Goal: Check status

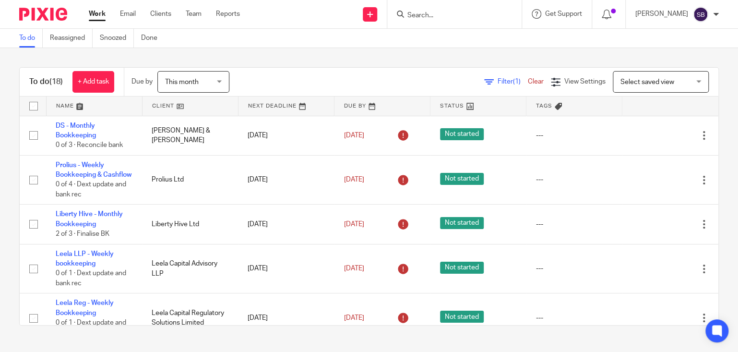
click at [206, 90] on span "This month" at bounding box center [190, 82] width 51 height 20
click at [254, 83] on div "Filter (1) Clear View Settings View Settings (1) Filters Clear Save Manage save…" at bounding box center [482, 82] width 472 height 22
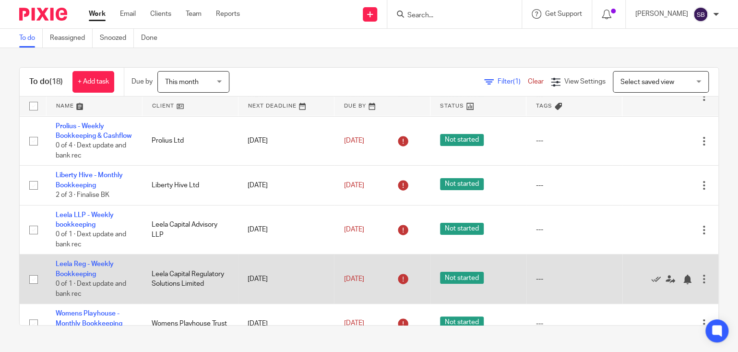
scroll to position [78, 0]
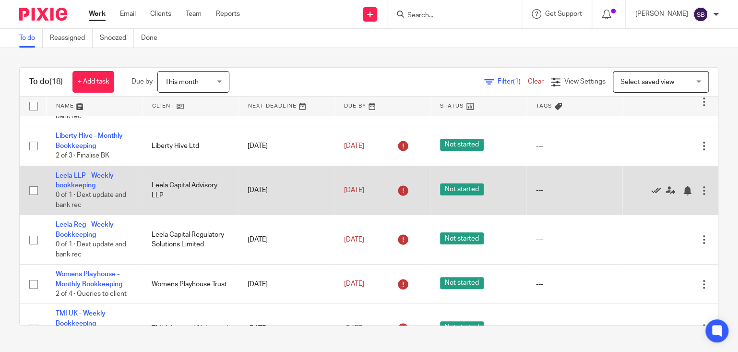
click at [657, 195] on icon at bounding box center [657, 191] width 10 height 10
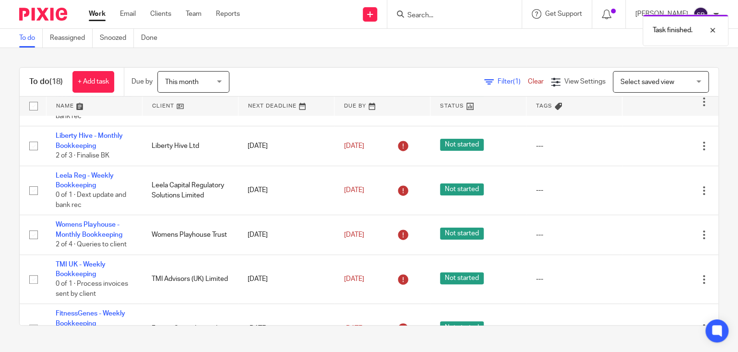
click at [657, 195] on icon at bounding box center [657, 191] width 10 height 10
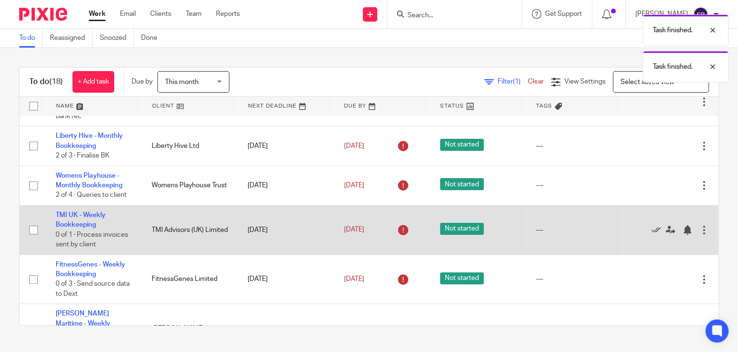
scroll to position [117, 0]
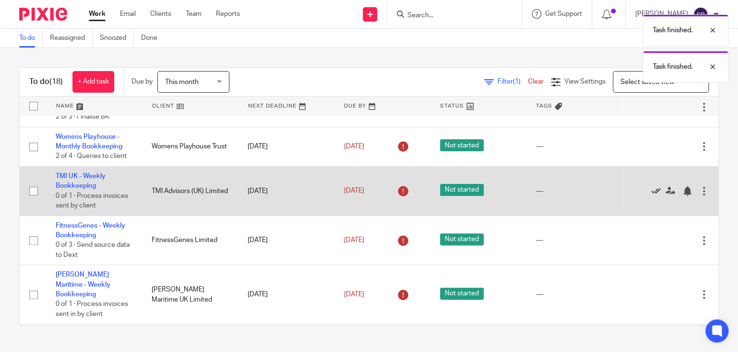
click at [654, 196] on icon at bounding box center [657, 191] width 10 height 10
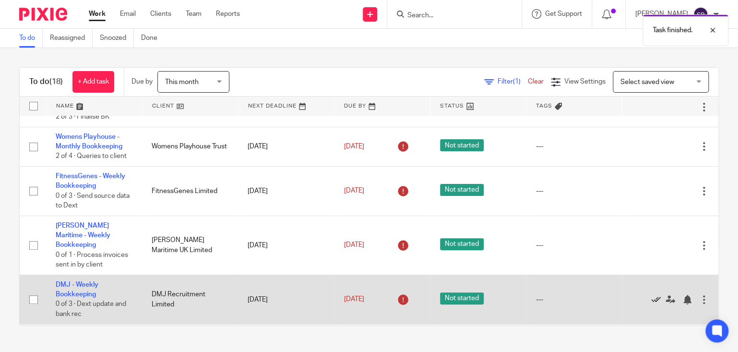
click at [654, 302] on icon at bounding box center [657, 300] width 10 height 10
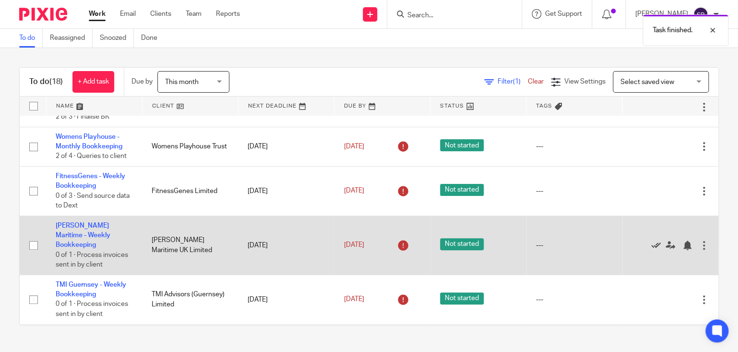
click at [654, 249] on icon at bounding box center [657, 246] width 10 height 10
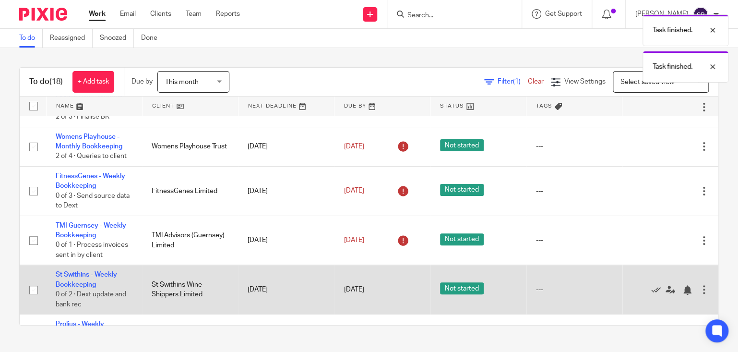
scroll to position [157, 0]
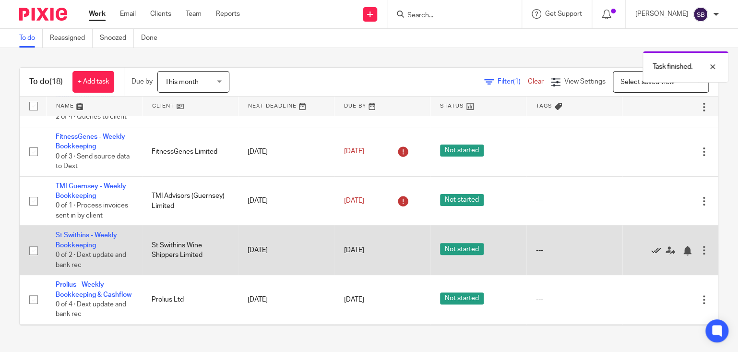
click at [653, 255] on icon at bounding box center [657, 251] width 10 height 10
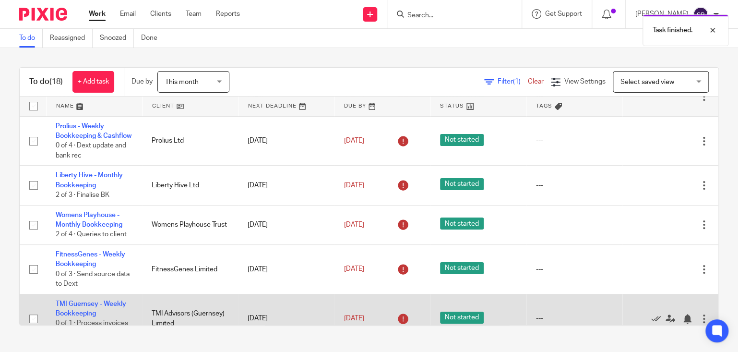
scroll to position [0, 0]
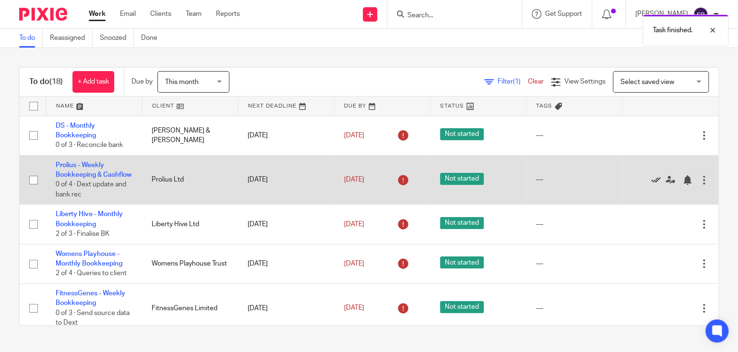
click at [658, 185] on icon at bounding box center [657, 180] width 10 height 10
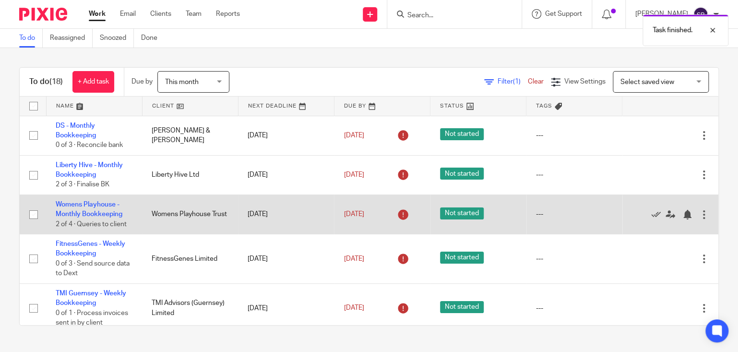
scroll to position [78, 0]
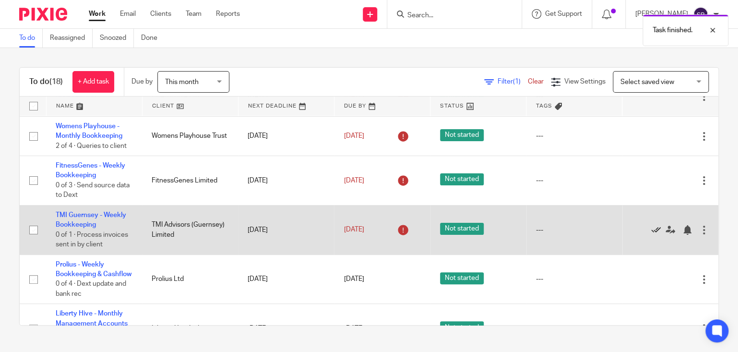
click at [653, 228] on icon at bounding box center [657, 230] width 10 height 10
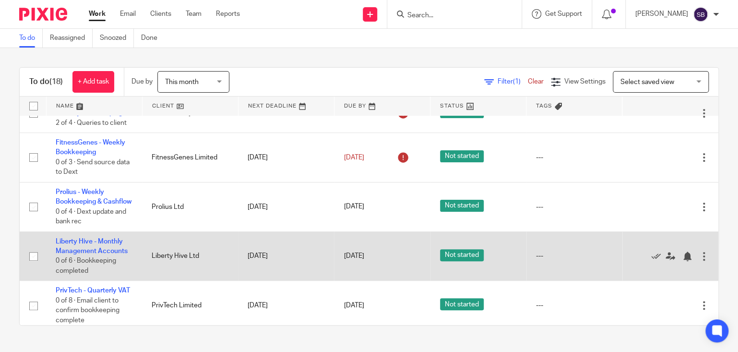
scroll to position [0, 0]
